Goal: Task Accomplishment & Management: Complete application form

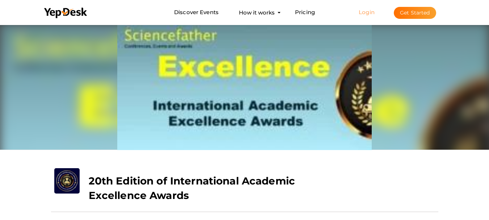
click at [370, 15] on link "Login" at bounding box center [367, 12] width 16 height 7
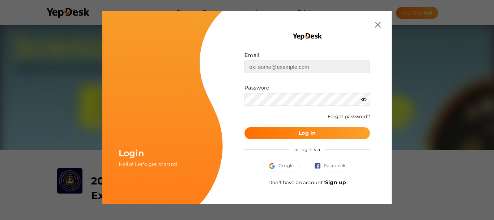
type input "[EMAIL_ADDRESS][DOMAIN_NAME]"
click at [296, 135] on button "Log In" at bounding box center [308, 133] width 126 height 12
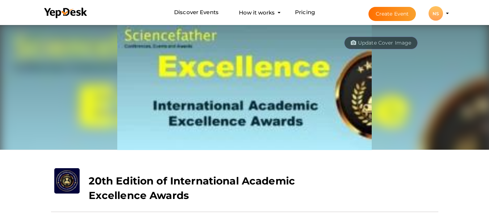
click at [386, 14] on button "Create Event" at bounding box center [392, 14] width 48 height 14
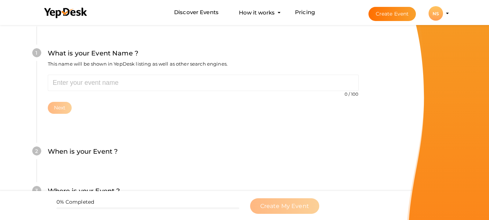
scroll to position [72, 0]
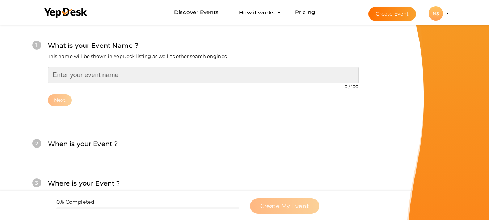
click at [78, 79] on input "text" at bounding box center [203, 75] width 311 height 16
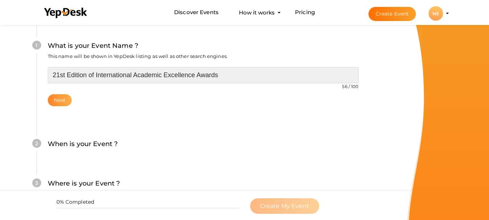
type input "21st Edition of International Academic Excellence Awards"
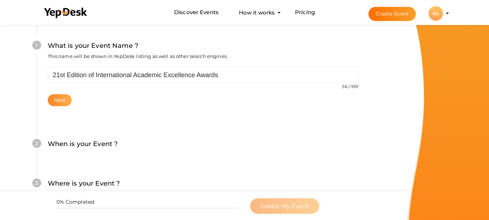
click at [60, 101] on button "Next" at bounding box center [60, 100] width 24 height 12
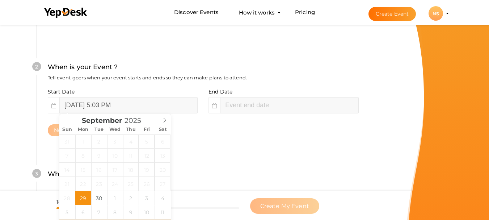
scroll to position [166, 0]
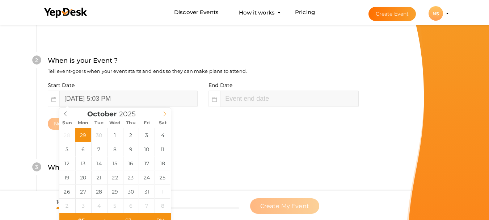
click at [165, 113] on icon at bounding box center [164, 113] width 5 height 5
type input "October 27, 2025 5:03 PM"
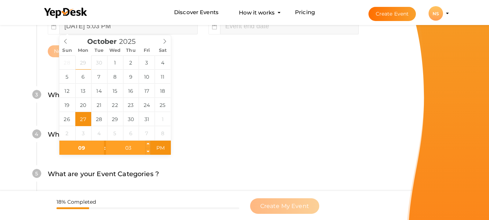
type input "09"
type input "October 27, 2025 9:03 PM"
click at [130, 149] on input "03" at bounding box center [128, 147] width 44 height 14
type input "00"
type input "October 27, 2025 9:00 PM"
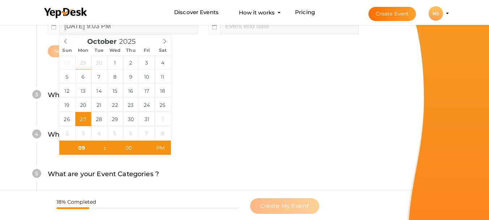
type input "October 27, 2025 11:03 PM"
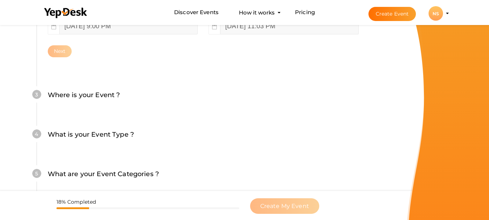
drag, startPoint x: 171, startPoint y: 145, endPoint x: 165, endPoint y: 147, distance: 6.2
click at [170, 145] on div "What is your Event Type ? Choose the right event type." at bounding box center [203, 138] width 311 height 18
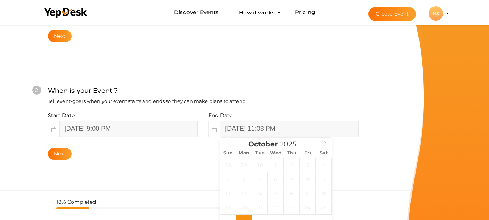
scroll to position [130, 0]
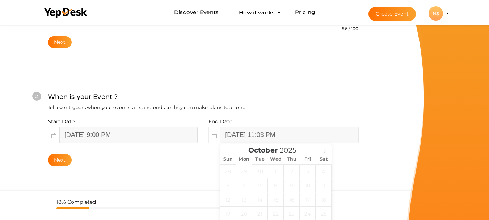
click at [122, 134] on input "October 27, 2025 9:00 PM" at bounding box center [128, 135] width 138 height 16
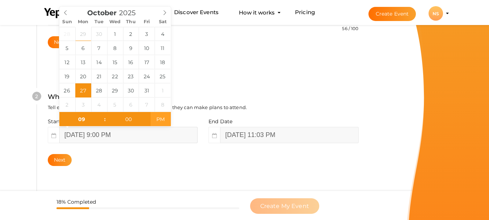
type input "October 27, 2025 9:00 AM"
click at [161, 119] on span "PM" at bounding box center [160, 119] width 20 height 14
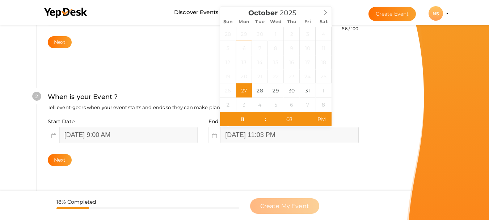
click at [230, 136] on input "October 27, 2025 11:03 PM" at bounding box center [289, 135] width 138 height 16
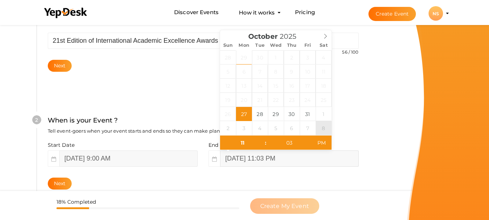
scroll to position [94, 0]
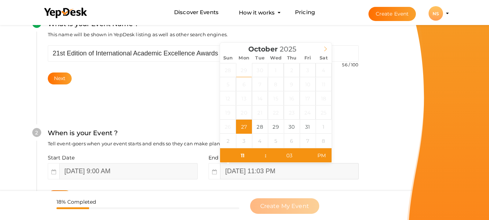
click at [324, 48] on icon at bounding box center [325, 48] width 5 height 5
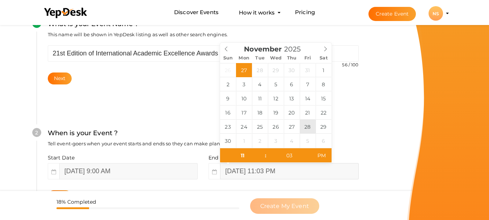
type input "November 28, 2025 11:03 PM"
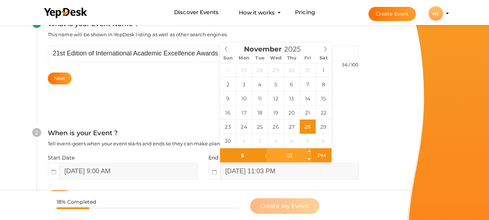
type input "05"
type input "November 28, 2025 5:03 PM"
click at [295, 158] on input "03" at bounding box center [289, 155] width 44 height 14
type input "00"
click at [289, 173] on input "November 28, 2025 5:00 PM" at bounding box center [289, 171] width 138 height 16
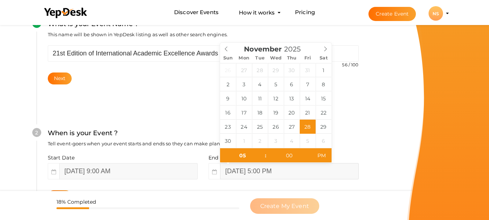
click at [310, 174] on input "November 28, 2025 5:00 PM" at bounding box center [289, 171] width 138 height 16
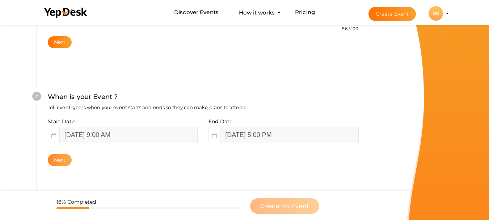
click at [60, 158] on button "Next" at bounding box center [60, 160] width 24 height 12
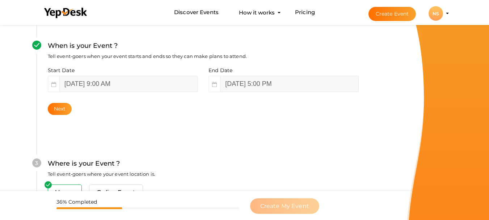
scroll to position [175, 0]
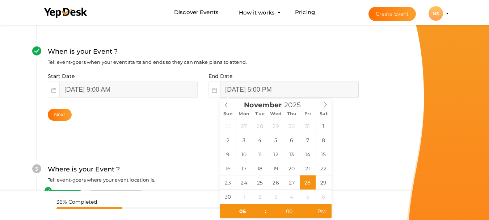
click at [251, 94] on input "November 28, 2025 5:00 PM" at bounding box center [289, 89] width 138 height 16
click at [228, 106] on div "November 2025" at bounding box center [275, 103] width 111 height 10
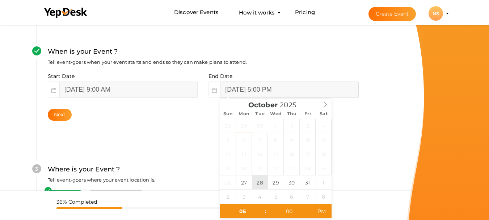
type input "[DATE] 5:00 PM"
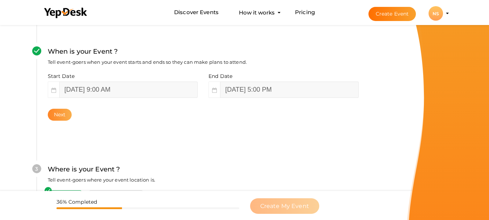
click at [60, 111] on button "Next" at bounding box center [60, 115] width 24 height 12
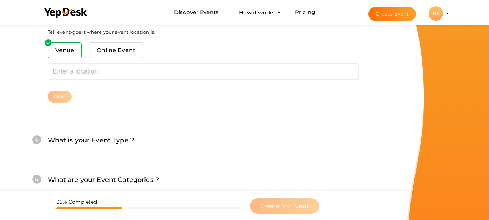
scroll to position [329, 0]
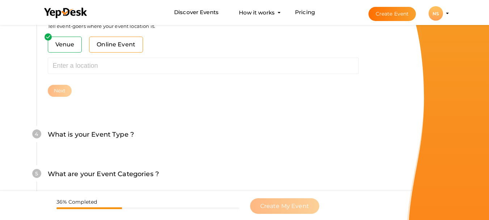
click at [112, 51] on span "Online Event" at bounding box center [116, 45] width 54 height 16
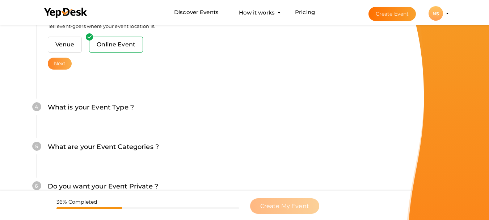
click at [63, 63] on button "Next" at bounding box center [60, 64] width 24 height 12
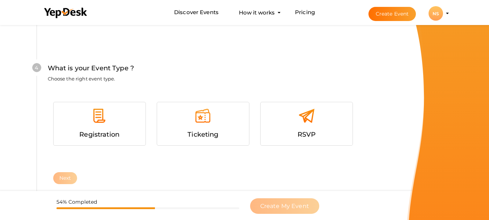
scroll to position [386, 0]
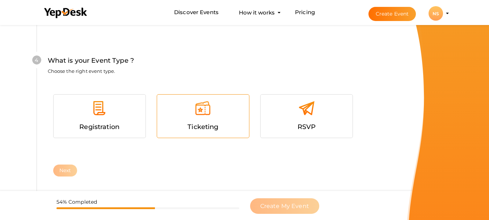
click at [208, 121] on div at bounding box center [202, 111] width 81 height 22
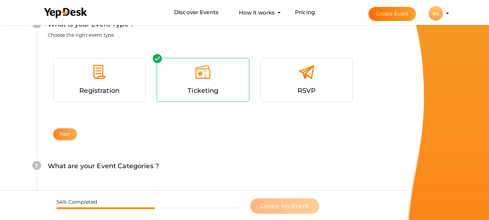
click at [65, 131] on button "Next" at bounding box center [65, 134] width 24 height 12
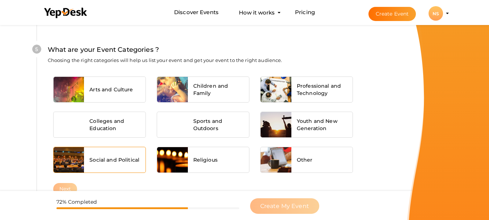
scroll to position [430, 0]
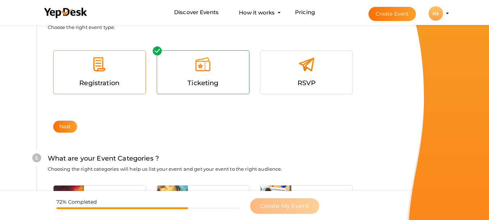
click at [107, 79] on div "Registration" at bounding box center [99, 83] width 81 height 10
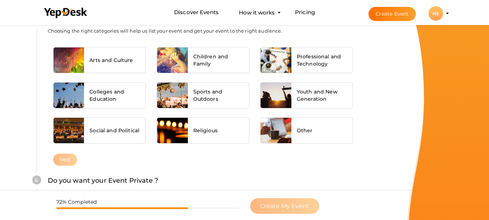
scroll to position [575, 0]
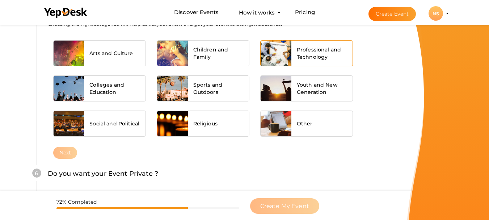
click at [315, 56] on span "Professional and Technology" at bounding box center [322, 53] width 51 height 14
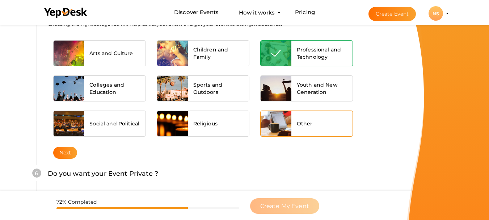
click at [305, 120] on span "Other" at bounding box center [305, 123] width 16 height 7
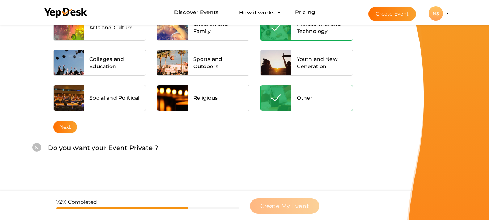
scroll to position [611, 0]
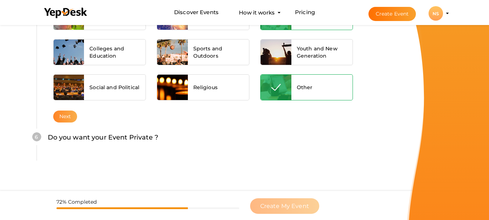
click at [71, 117] on button "Next" at bounding box center [65, 116] width 24 height 12
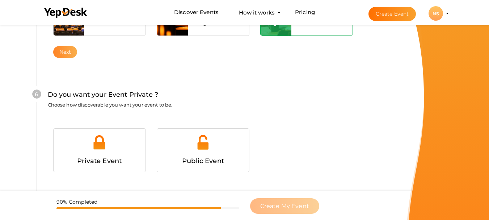
scroll to position [699, 0]
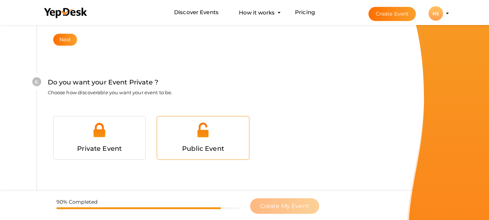
click at [187, 143] on div "Public Event" at bounding box center [202, 148] width 81 height 10
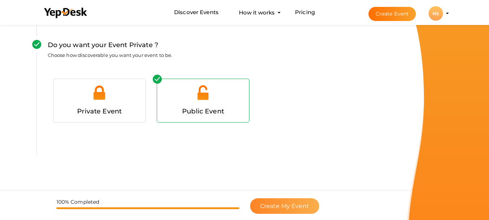
click at [284, 202] on button "Create My Event" at bounding box center [284, 206] width 69 height 16
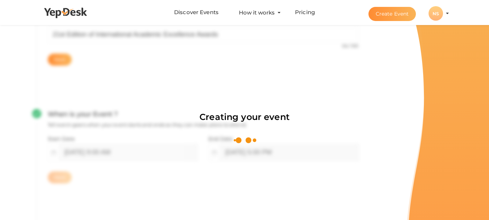
scroll to position [109, 0]
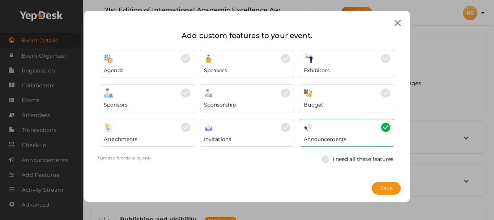
click at [326, 160] on img at bounding box center [327, 159] width 11 height 7
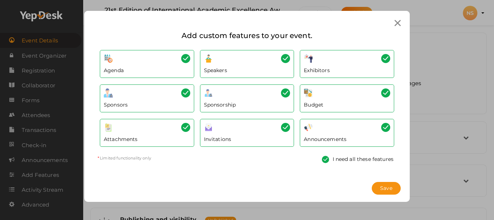
click at [389, 187] on span "Save" at bounding box center [386, 188] width 12 height 8
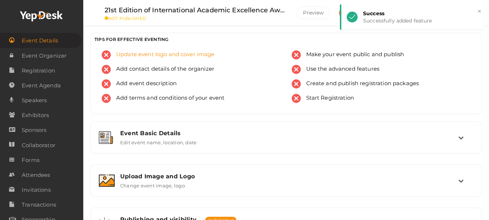
click at [152, 54] on span "Update event logo and cover image" at bounding box center [163, 54] width 104 height 9
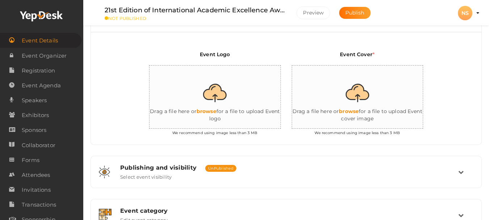
click at [215, 88] on input "file" at bounding box center [221, 96] width 145 height 63
type input "C:\fakepath\image-150x150.jpg"
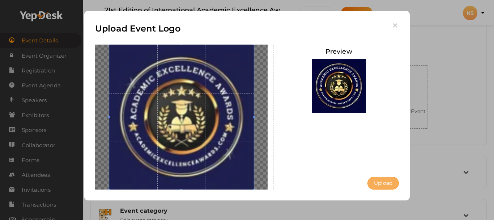
click at [381, 182] on button "Upload" at bounding box center [383, 183] width 31 height 13
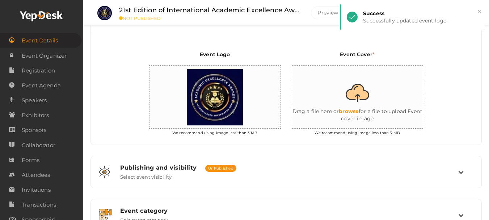
click at [349, 98] on input "file" at bounding box center [364, 96] width 145 height 63
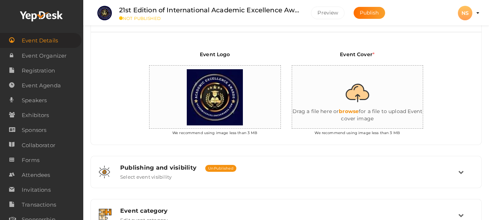
type input "C:\fakepath\Copy-of-AE-awards-12-300x123.jpg"
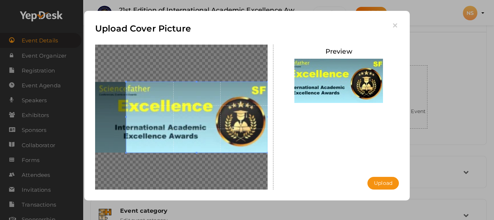
drag, startPoint x: 175, startPoint y: 126, endPoint x: 265, endPoint y: 135, distance: 90.5
click at [268, 135] on div at bounding box center [182, 116] width 184 height 145
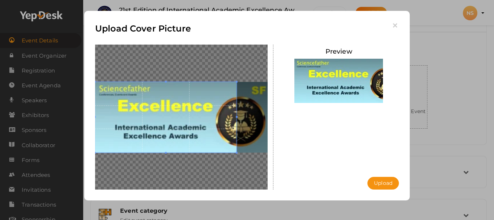
drag, startPoint x: 215, startPoint y: 126, endPoint x: 148, endPoint y: 126, distance: 66.9
click at [147, 126] on span at bounding box center [165, 117] width 141 height 71
click at [382, 184] on button "Upload" at bounding box center [383, 183] width 31 height 13
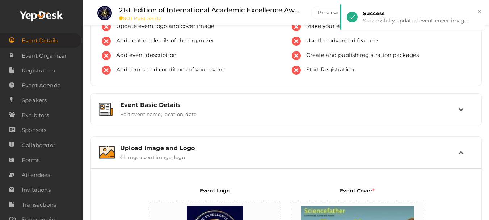
scroll to position [0, 0]
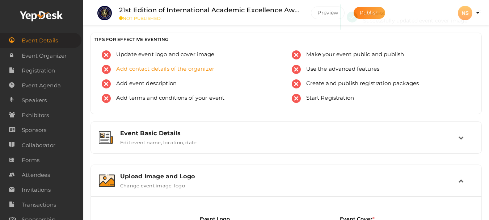
click at [140, 71] on span "Add contact details of the organizer" at bounding box center [162, 69] width 103 height 9
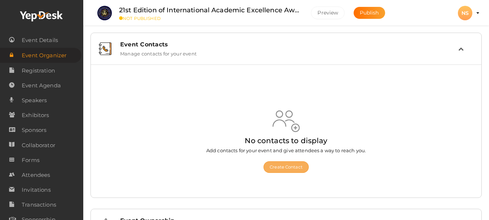
click at [290, 166] on button "Create Contact" at bounding box center [285, 167] width 45 height 12
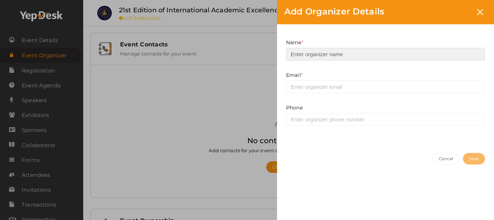
click at [342, 57] on input at bounding box center [385, 54] width 199 height 13
type input "ScienceFather"
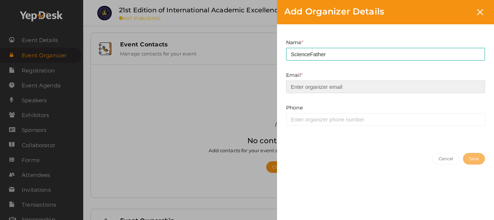
click at [332, 86] on input "email" at bounding box center [385, 86] width 199 height 13
type input "[EMAIL_ADDRESS][DOMAIN_NAME]"
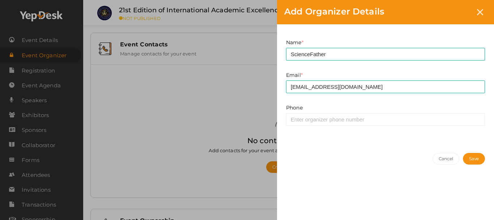
click at [464, 159] on button "Save" at bounding box center [474, 159] width 22 height 12
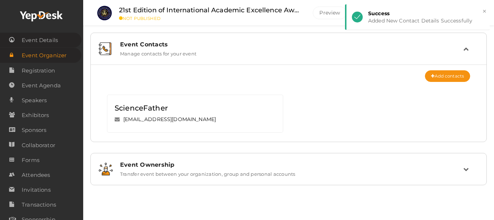
click at [44, 38] on span "Event Details" at bounding box center [40, 40] width 36 height 14
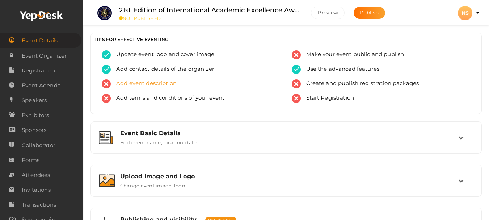
click at [170, 85] on span "Add event description" at bounding box center [144, 83] width 66 height 9
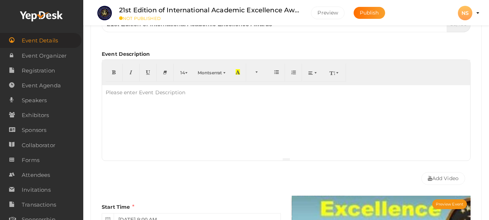
click at [169, 124] on div at bounding box center [286, 121] width 368 height 72
paste div
click at [186, 106] on div at bounding box center [286, 121] width 368 height 72
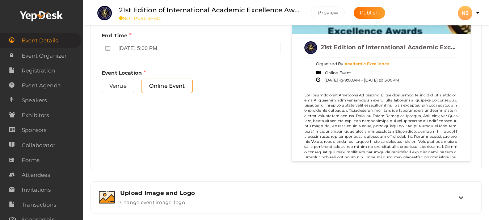
scroll to position [225, 0]
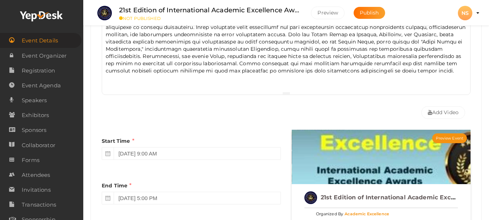
click at [52, 39] on span "Event Details" at bounding box center [40, 40] width 36 height 14
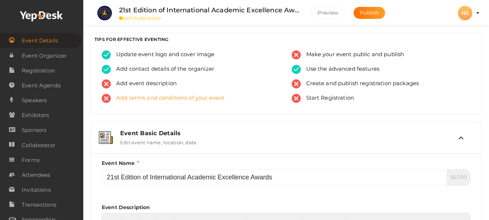
click at [133, 96] on span "Add terms and conditions of your event" at bounding box center [168, 98] width 114 height 9
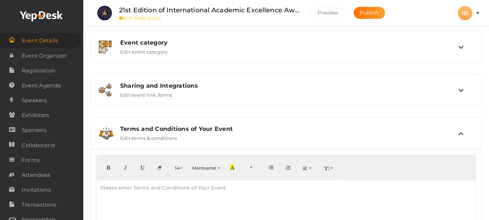
scroll to position [167, 0]
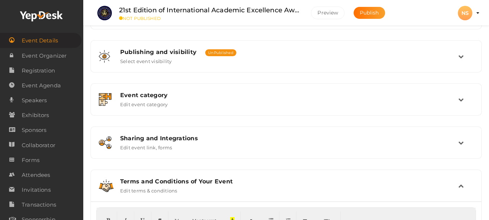
click at [44, 40] on span "Event Details" at bounding box center [40, 40] width 36 height 14
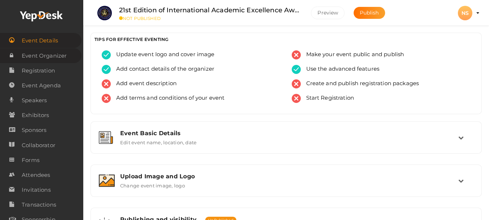
click at [55, 60] on span "Event Organizer" at bounding box center [44, 55] width 45 height 14
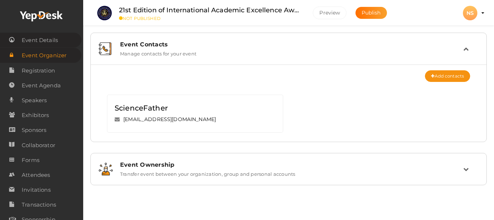
click at [51, 41] on span "Event Details" at bounding box center [40, 40] width 36 height 14
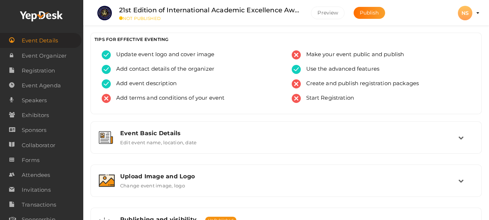
click at [159, 97] on span "Add terms and conditions of your event" at bounding box center [168, 98] width 114 height 9
click at [179, 98] on span "Add terms and conditions of your event" at bounding box center [168, 98] width 114 height 9
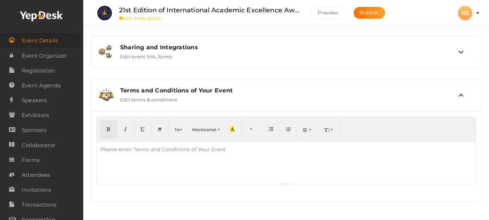
click at [174, 151] on div "Please enter Terms and Conditions of Your Event" at bounding box center [163, 149] width 133 height 14
paste div
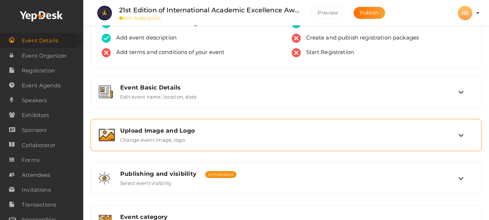
scroll to position [41, 0]
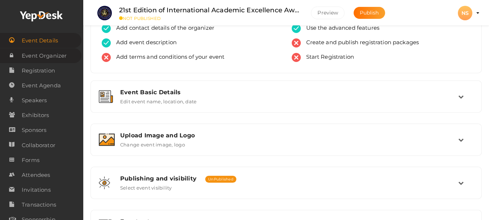
click at [56, 58] on span "Event Organizer" at bounding box center [44, 55] width 45 height 14
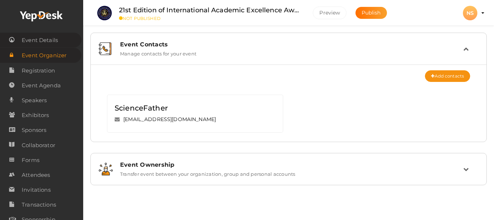
click at [47, 42] on span "Event Details" at bounding box center [40, 40] width 36 height 14
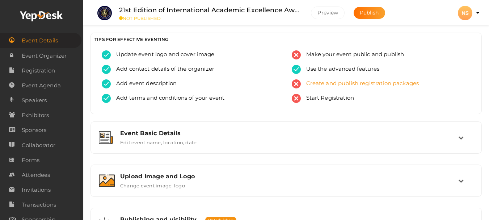
click at [334, 82] on span "Create and publish registration packages" at bounding box center [360, 83] width 118 height 9
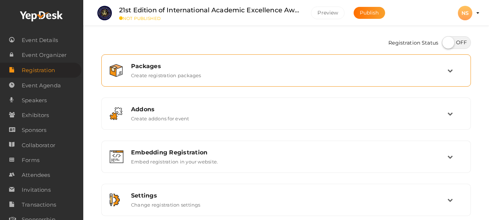
click at [246, 80] on div "Packages Create registration packages" at bounding box center [285, 70] width 361 height 24
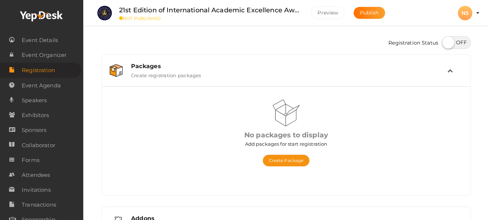
click at [453, 46] on label at bounding box center [456, 42] width 29 height 13
click at [446, 42] on input "checkbox" at bounding box center [444, 40] width 5 height 5
checkbox input "true"
click at [283, 162] on button "Create Package" at bounding box center [286, 160] width 47 height 12
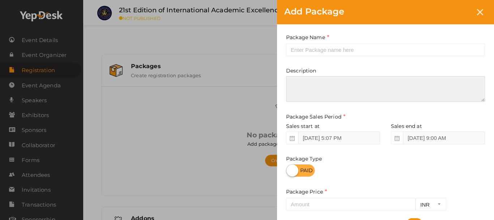
click at [312, 89] on textarea at bounding box center [385, 89] width 199 height 26
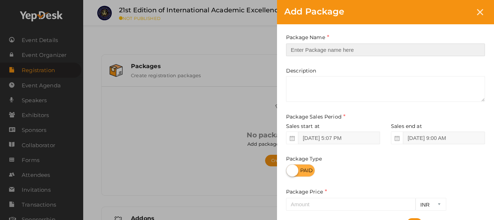
click at [313, 52] on input "text" at bounding box center [385, 49] width 199 height 13
type input "AEXAwards"
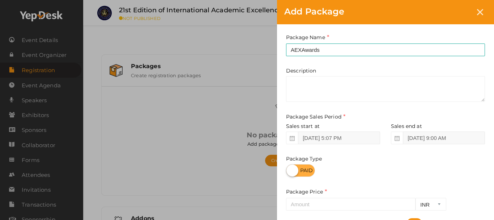
click at [309, 170] on label at bounding box center [300, 170] width 29 height 13
click at [291, 170] on input "checkbox" at bounding box center [288, 167] width 5 height 5
checkbox input "true"
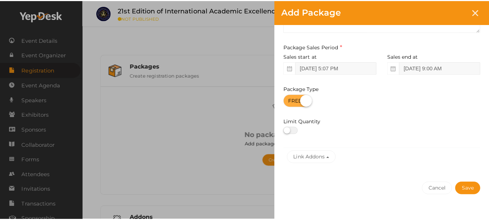
scroll to position [79, 0]
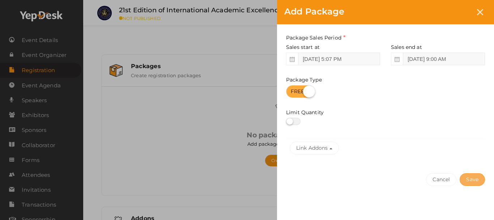
click at [469, 177] on button "Save" at bounding box center [472, 179] width 25 height 13
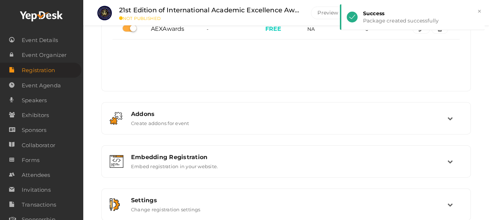
scroll to position [109, 0]
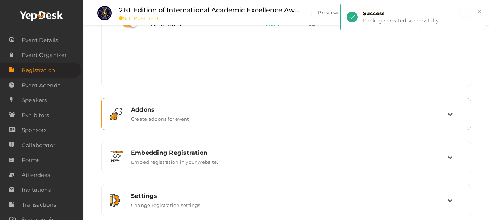
click at [205, 116] on div "Addons Create addons for event" at bounding box center [287, 114] width 322 height 16
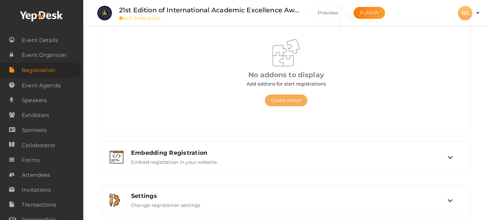
click at [288, 105] on button "Create Addon" at bounding box center [286, 100] width 42 height 12
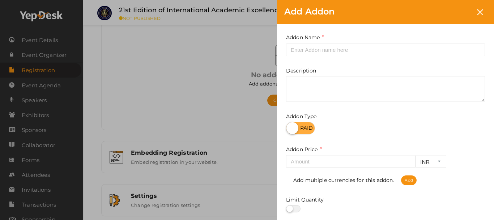
click at [307, 126] on label at bounding box center [300, 128] width 29 height 13
click at [291, 126] on input "checkbox" at bounding box center [288, 125] width 5 height 5
checkbox input "true"
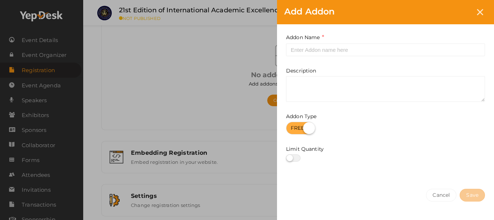
drag, startPoint x: 343, startPoint y: 58, endPoint x: 341, endPoint y: 51, distance: 6.7
click at [342, 56] on div "Addon Name This field is Required. Addon name already used. Description Addon T…" at bounding box center [385, 102] width 217 height 157
click at [341, 51] on input "text" at bounding box center [385, 49] width 199 height 13
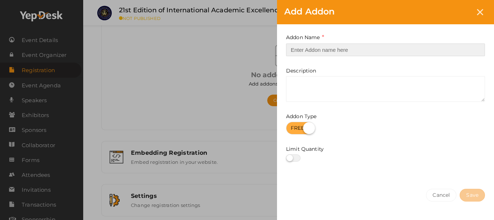
click at [341, 51] on input "text" at bounding box center [385, 49] width 199 height 13
type input "ScienceFather"
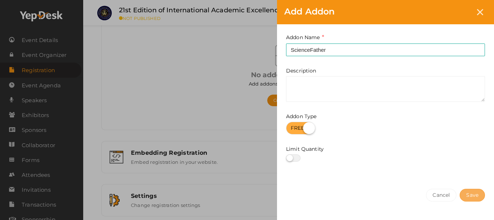
click at [468, 196] on button "Save" at bounding box center [472, 194] width 25 height 13
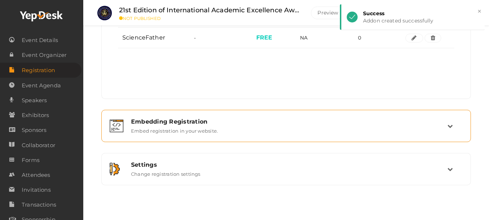
scroll to position [153, 0]
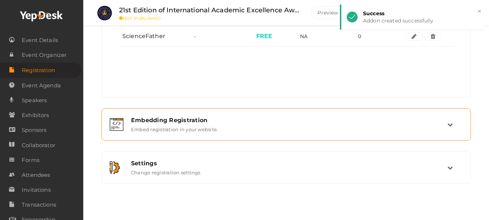
click at [194, 120] on div "Embedding Registration" at bounding box center [289, 119] width 316 height 7
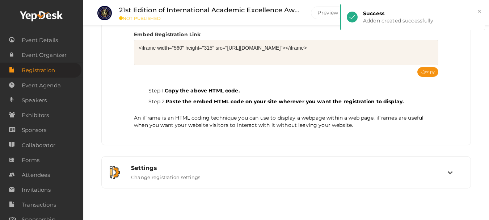
scroll to position [157, 0]
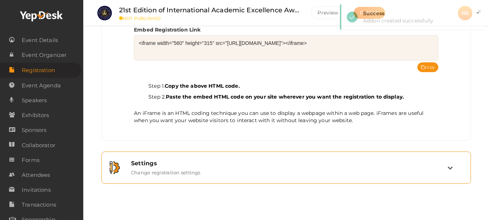
click at [195, 161] on div "Settings" at bounding box center [289, 163] width 316 height 7
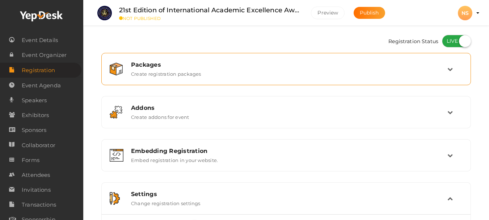
scroll to position [0, 0]
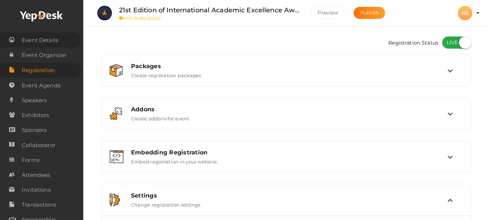
click at [57, 38] on span "Event Details" at bounding box center [40, 40] width 36 height 14
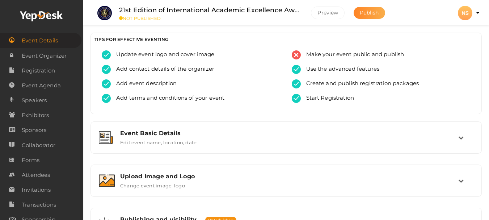
click at [372, 13] on span "Publish" at bounding box center [369, 12] width 19 height 7
click at [331, 10] on button "Preview" at bounding box center [328, 13] width 34 height 13
